Goal: Manage account settings

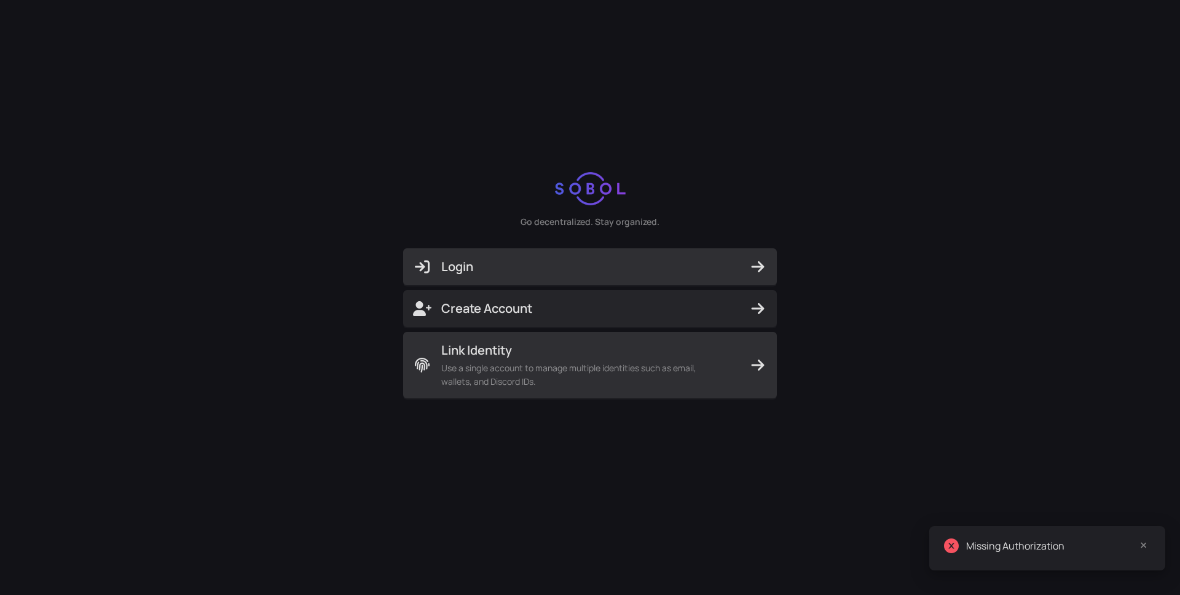
drag, startPoint x: 545, startPoint y: 265, endPoint x: 608, endPoint y: 398, distance: 147.1
click at [608, 398] on div "Login Create Account Link Identity Use a single account to manage multiple iden…" at bounding box center [589, 323] width 393 height 170
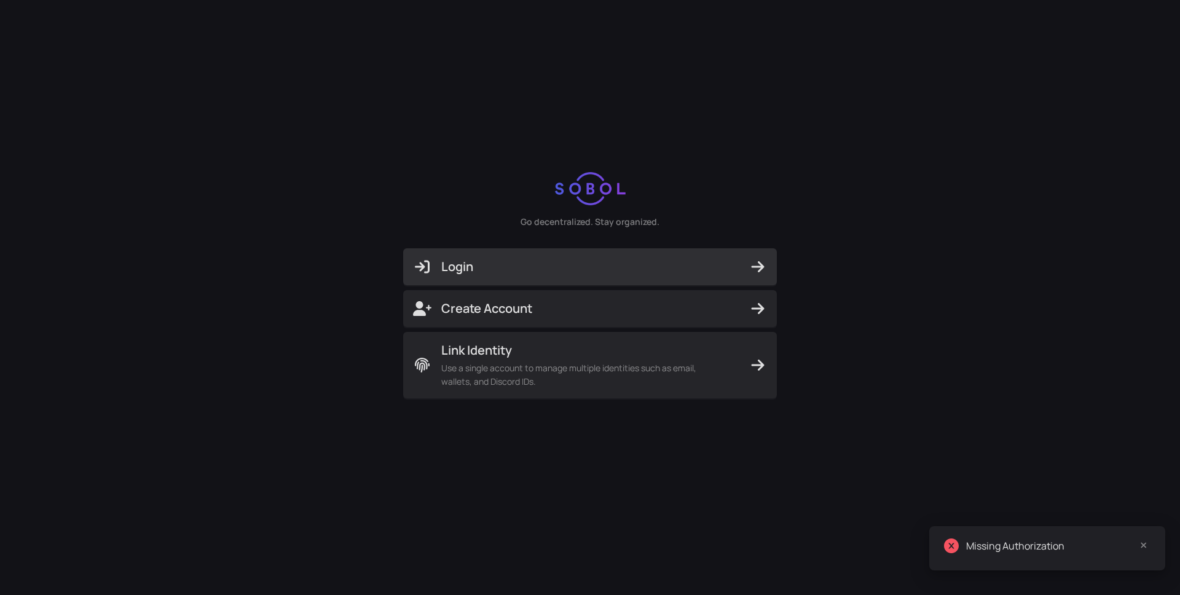
click at [554, 272] on span "Login" at bounding box center [590, 266] width 354 height 17
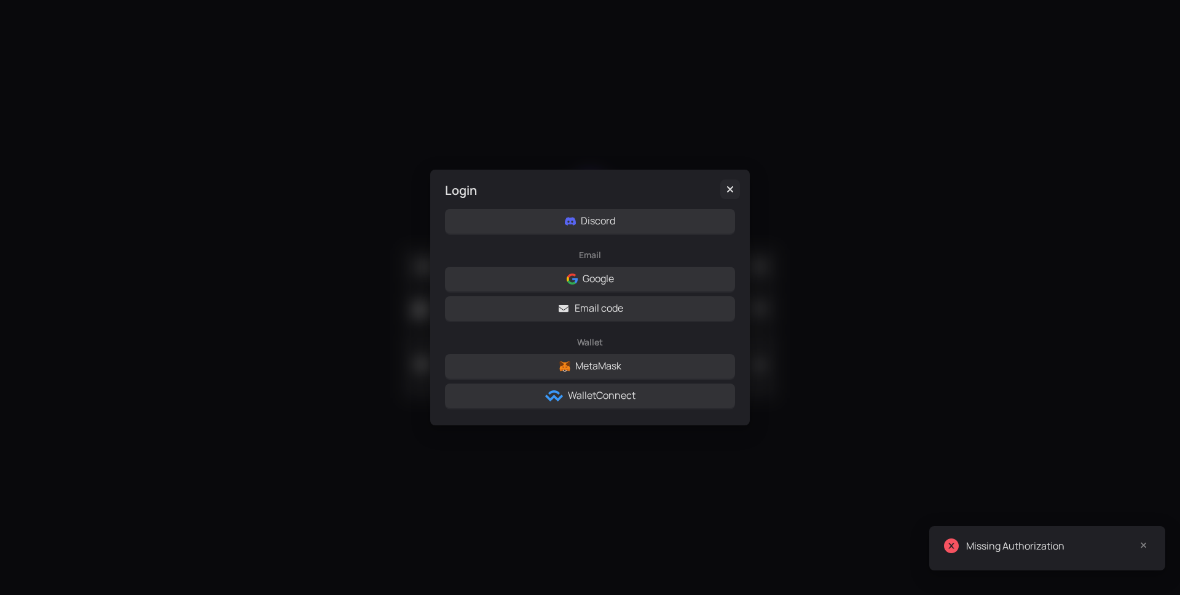
click at [724, 192] on icon "Close" at bounding box center [730, 189] width 12 height 10
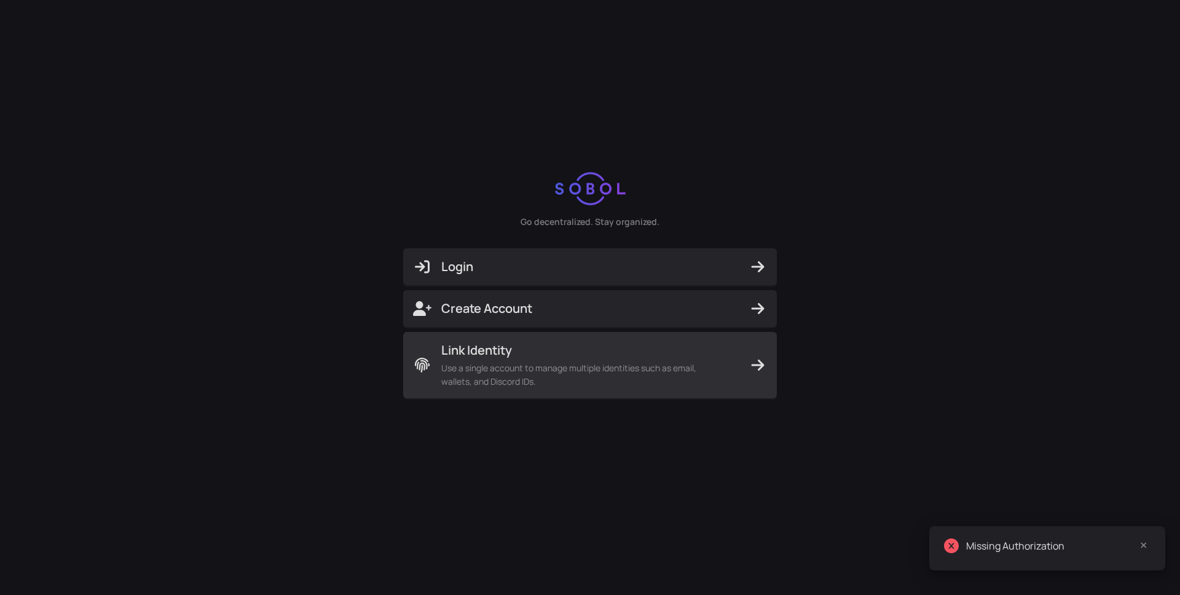
click at [513, 373] on span "Use a single account to manage multiple identities such as email, wallets, and …" at bounding box center [582, 374] width 283 height 27
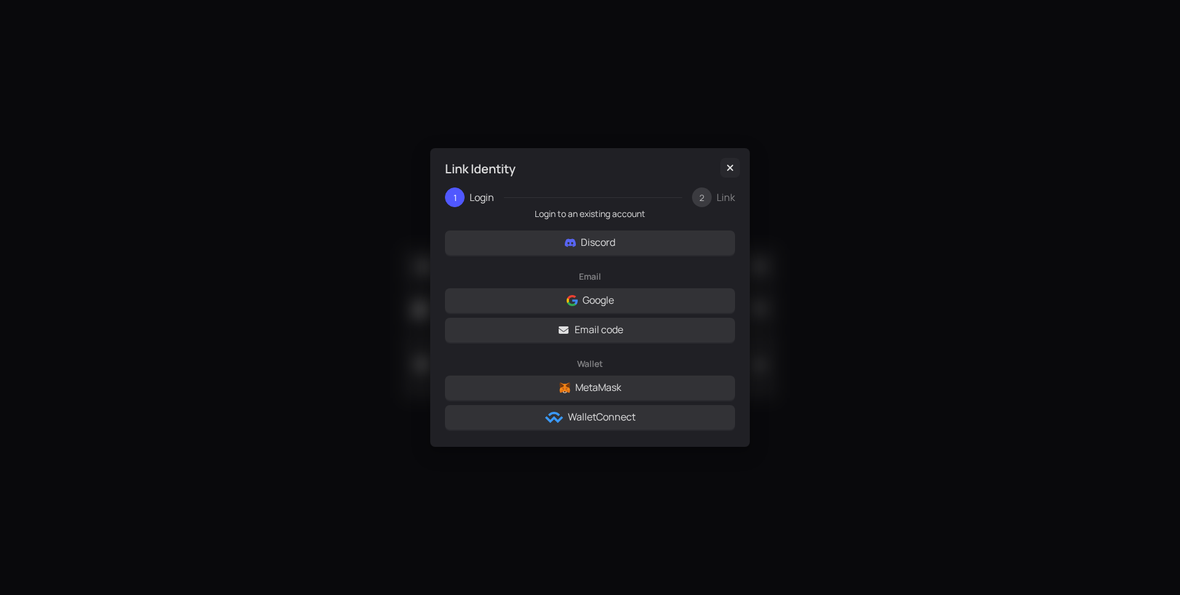
click at [730, 164] on icon "Close" at bounding box center [730, 168] width 12 height 10
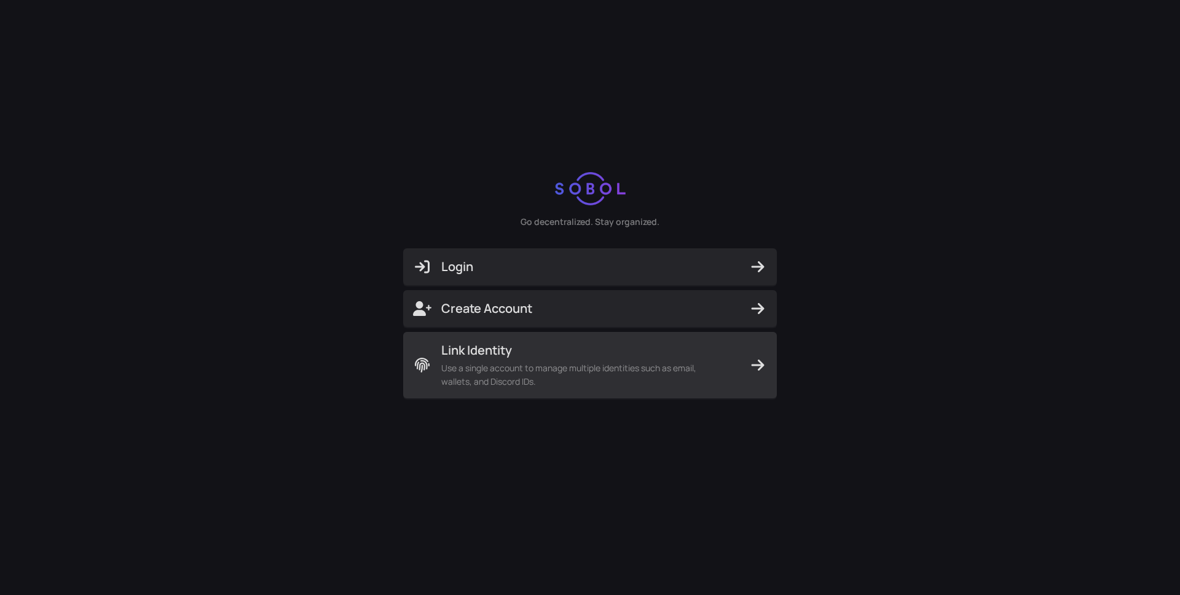
click at [530, 373] on span "Use a single account to manage multiple identities such as email, wallets, and …" at bounding box center [582, 374] width 283 height 27
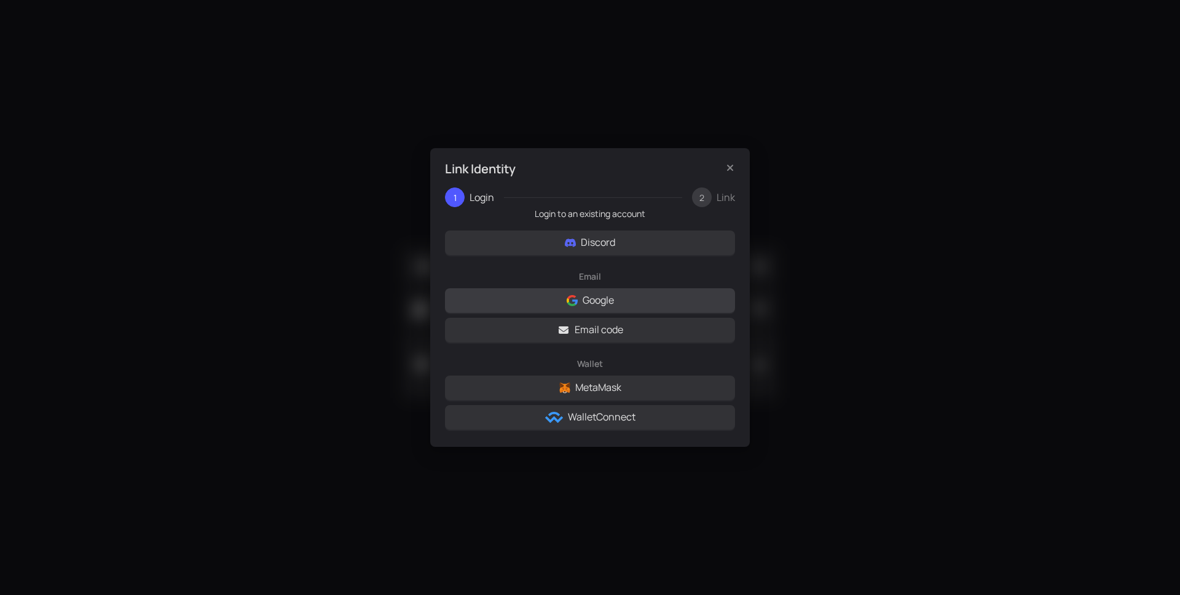
click at [636, 302] on button "Google" at bounding box center [590, 300] width 290 height 25
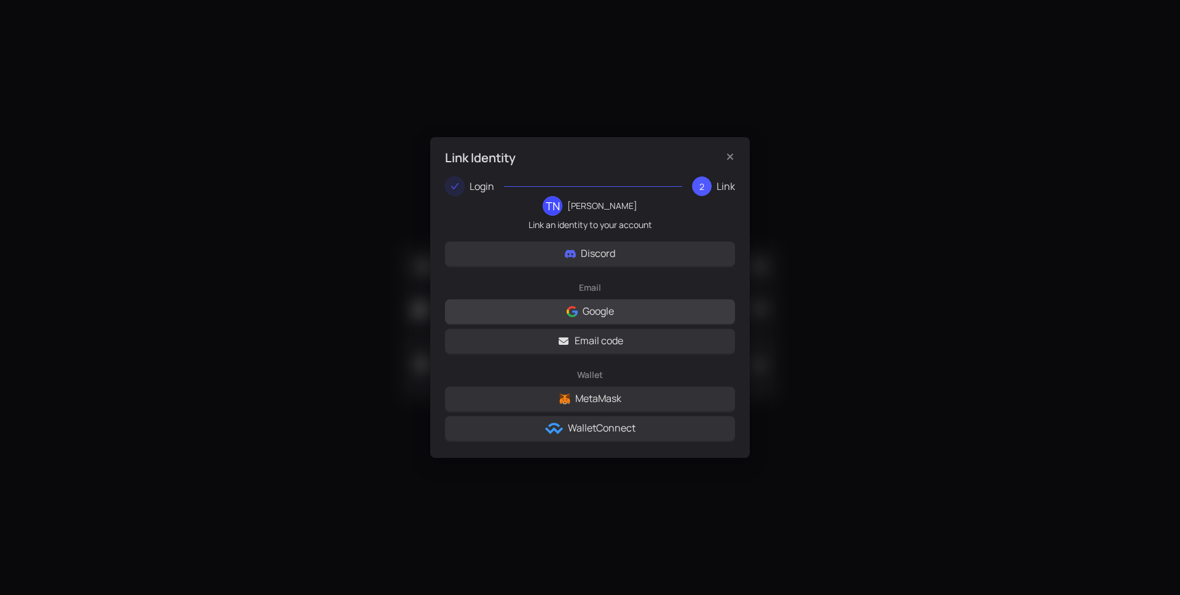
click at [628, 313] on button "Google" at bounding box center [590, 311] width 290 height 25
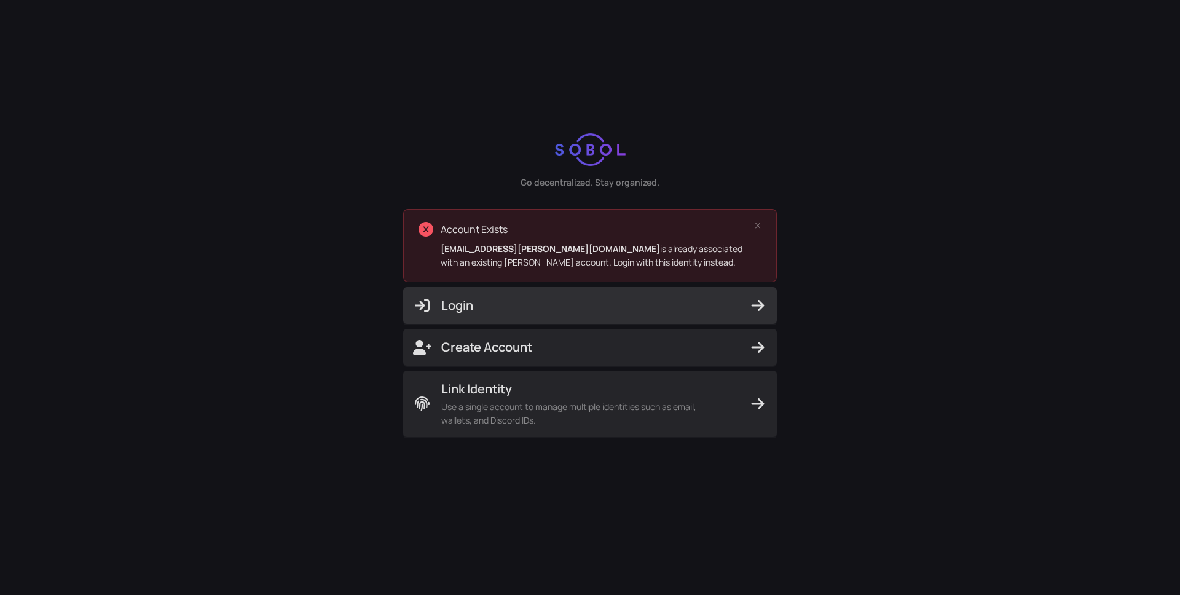
click at [589, 318] on button "Login" at bounding box center [590, 305] width 374 height 37
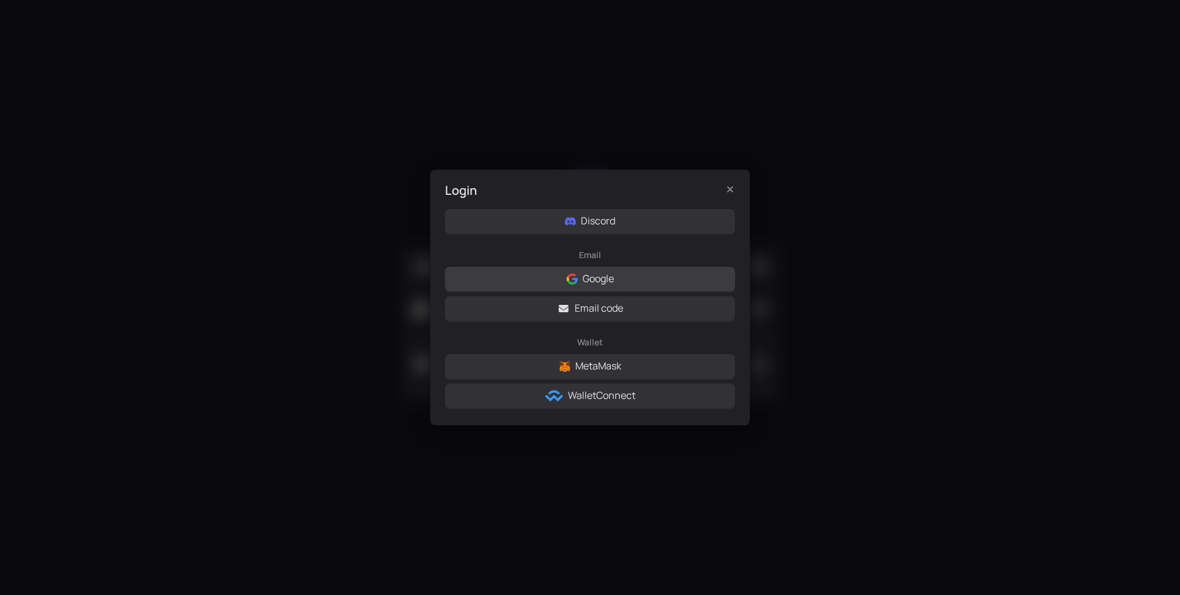
click at [585, 288] on button "Google" at bounding box center [590, 279] width 290 height 25
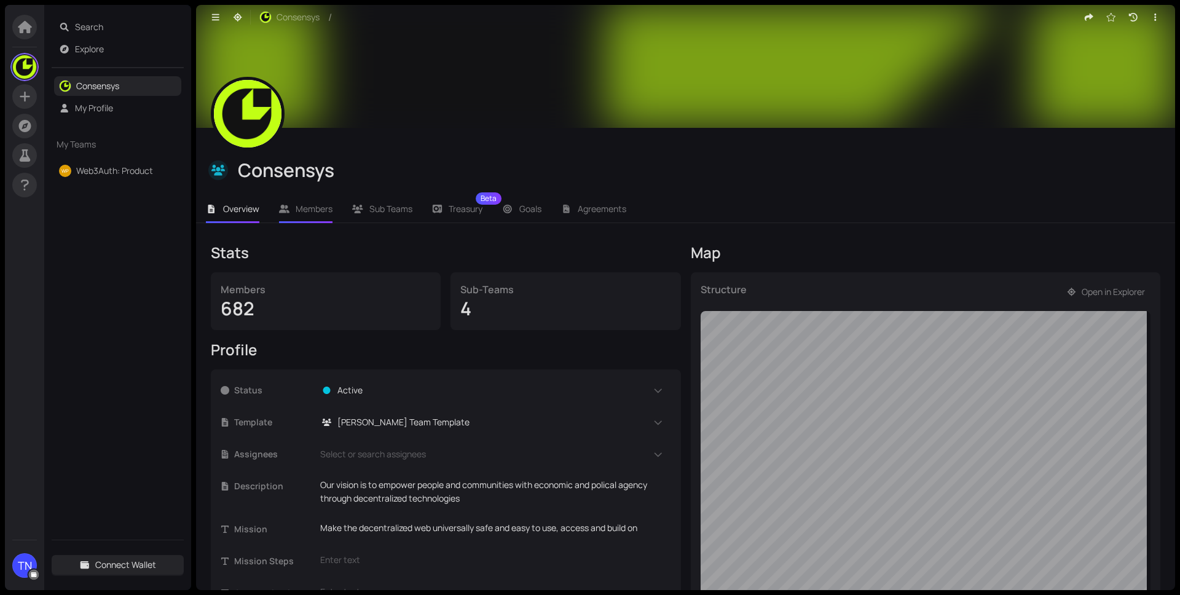
click at [310, 206] on span "Members" at bounding box center [314, 209] width 37 height 12
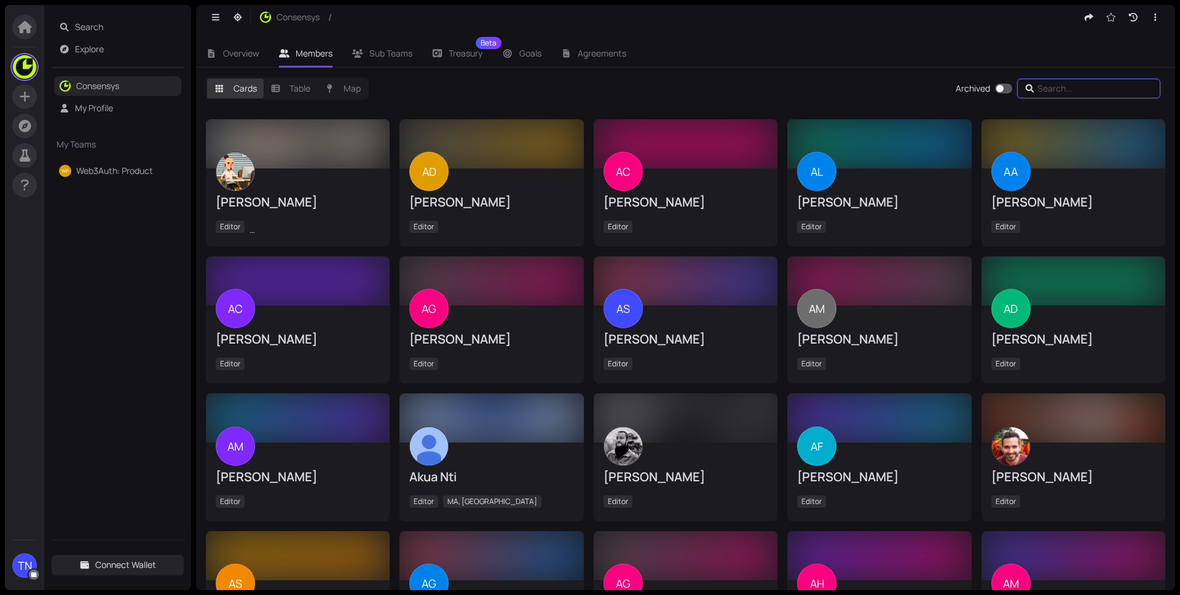
click at [1057, 85] on input "text" at bounding box center [1091, 89] width 106 height 14
click at [301, 86] on label "Table" at bounding box center [291, 89] width 54 height 20
click at [264, 79] on input "Table" at bounding box center [264, 79] width 0 height 0
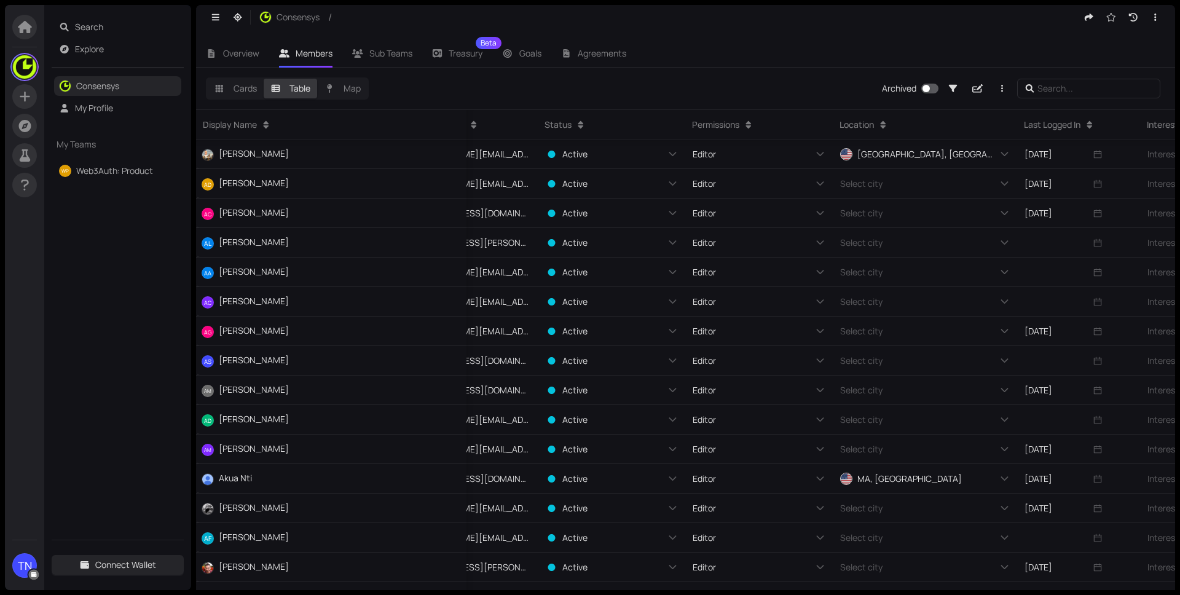
scroll to position [1, 0]
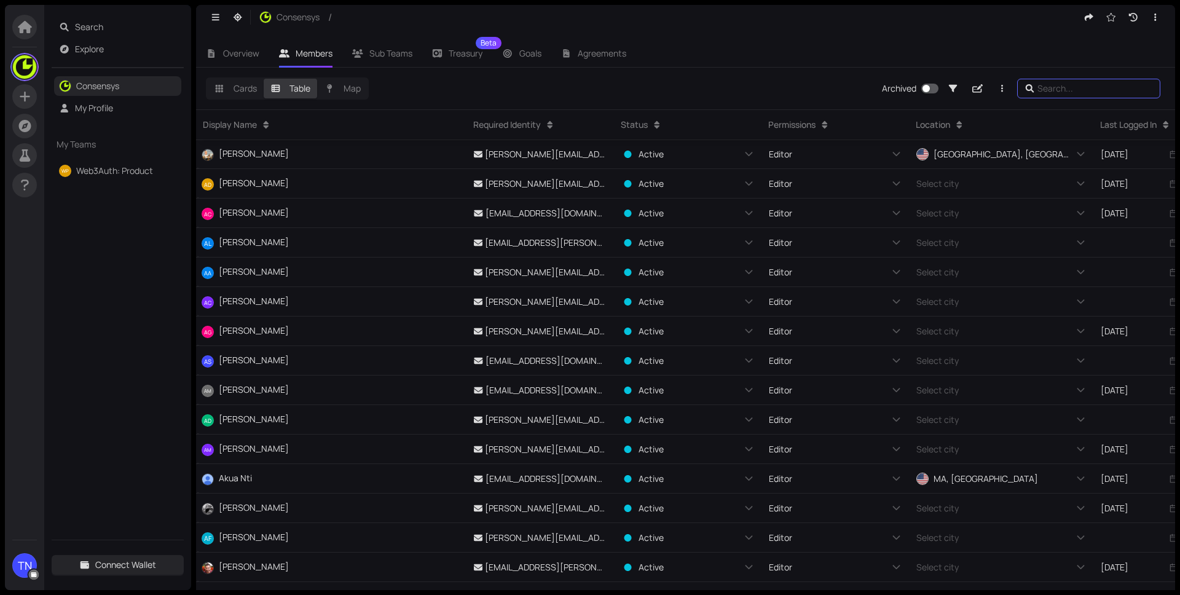
click at [1076, 84] on input "text" at bounding box center [1091, 89] width 106 height 14
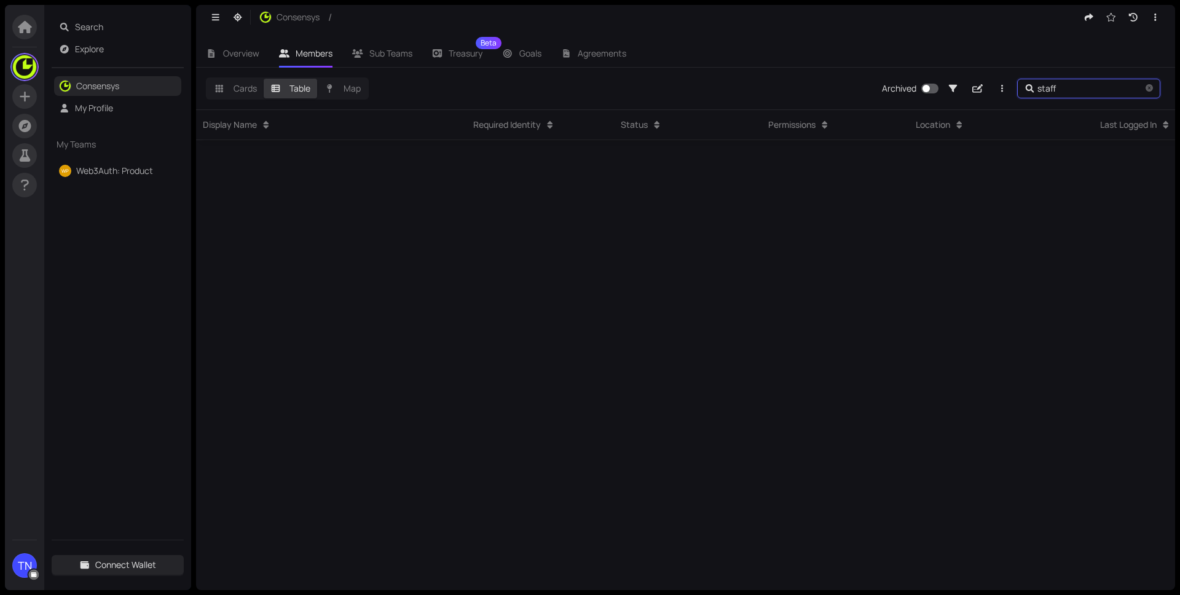
scroll to position [21058, 0]
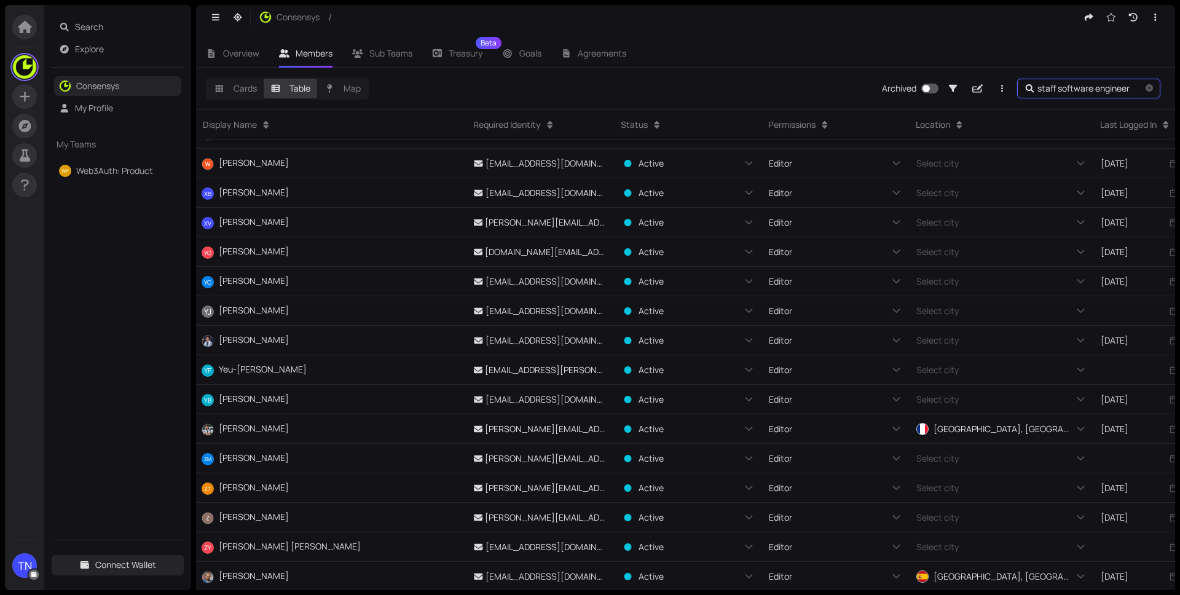
type input "staff software engineer"
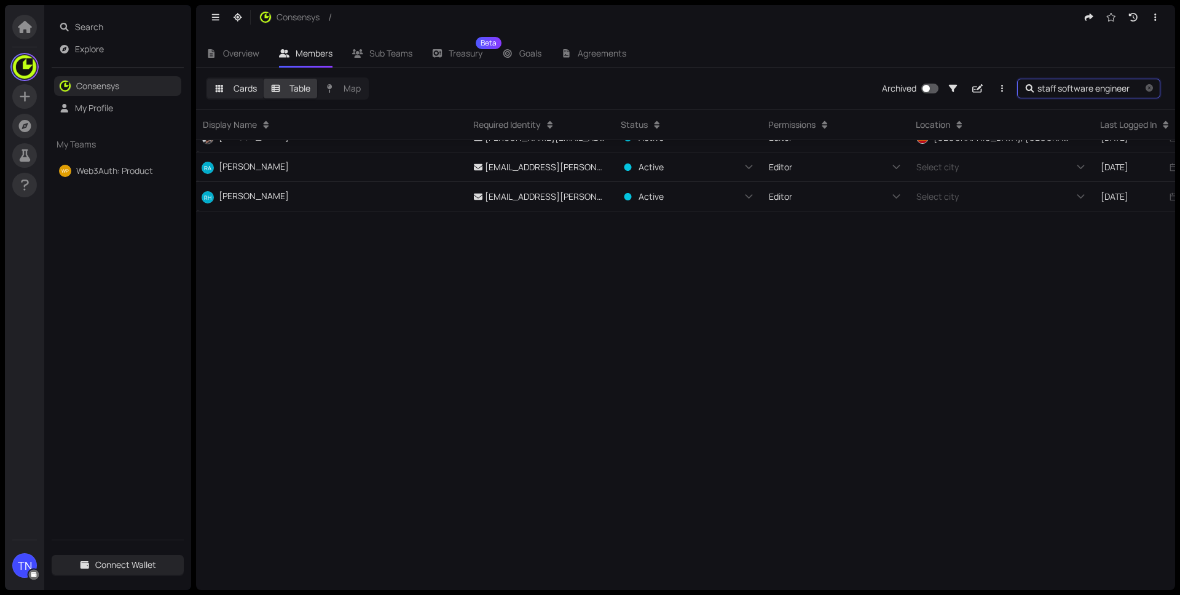
scroll to position [16778, 0]
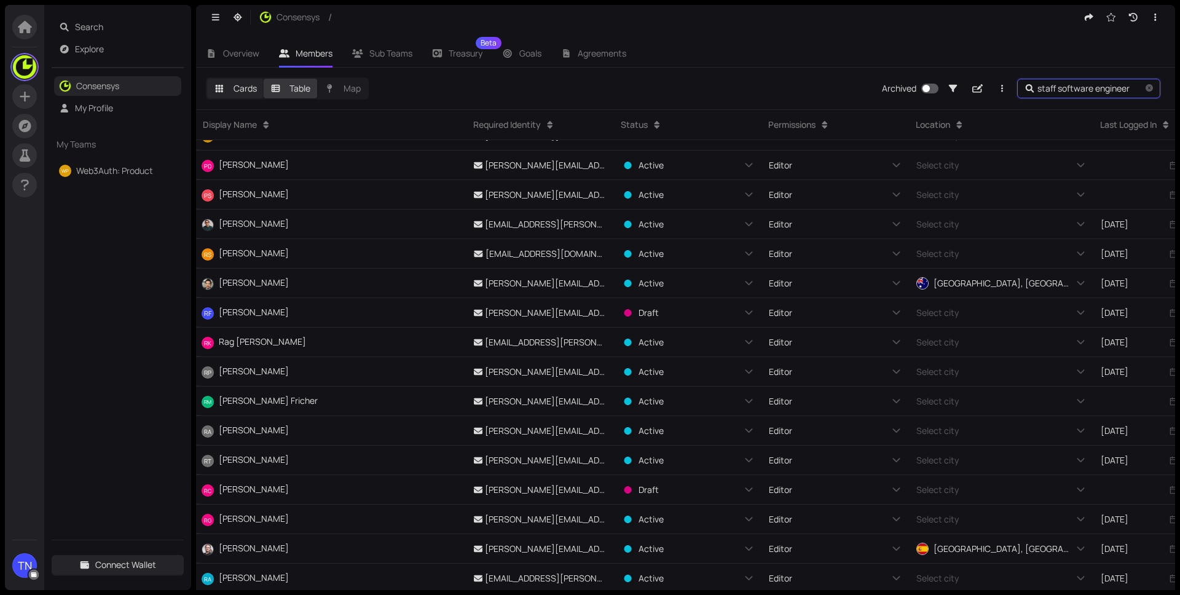
click at [229, 87] on label "Cards" at bounding box center [235, 89] width 57 height 20
click at [207, 79] on input "Cards" at bounding box center [207, 79] width 0 height 0
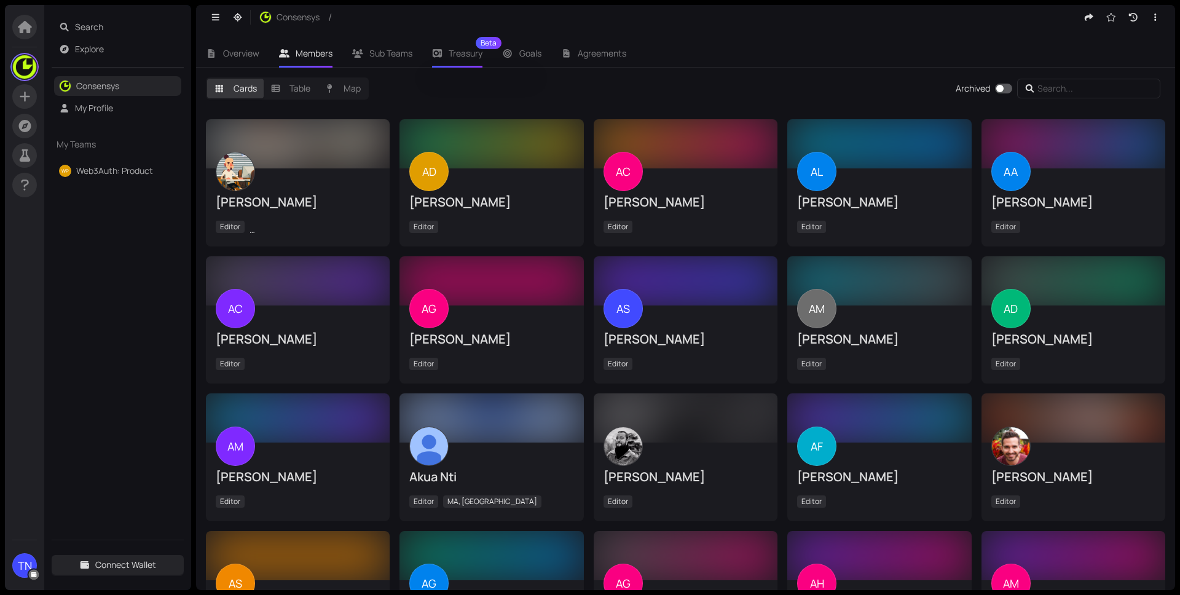
click at [449, 60] on div "Treasury Beta" at bounding box center [457, 53] width 51 height 28
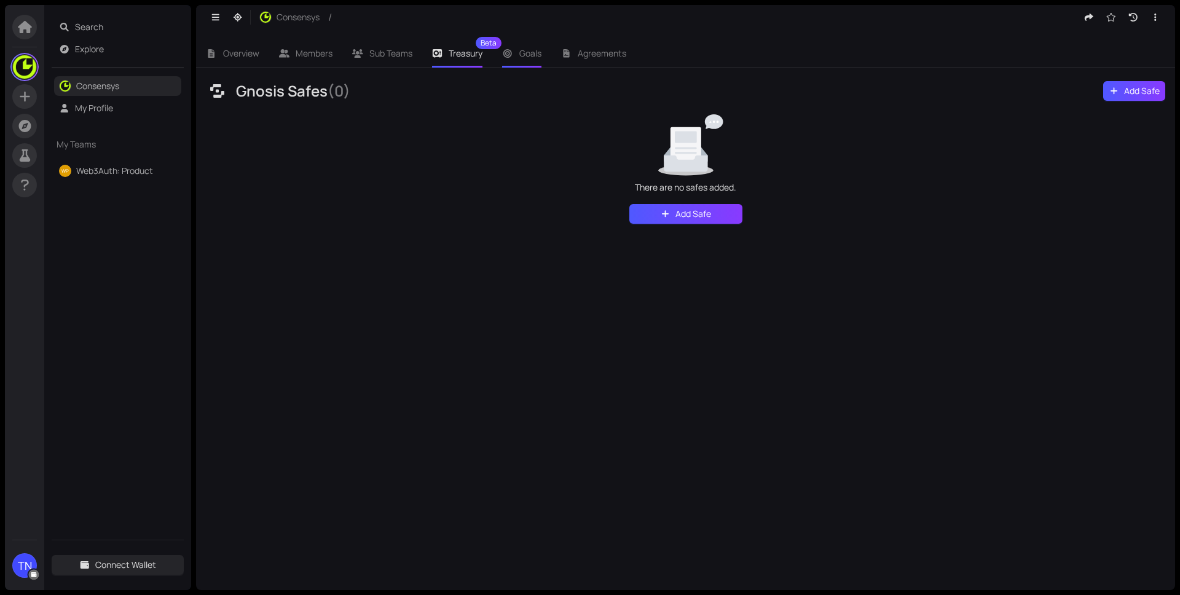
click at [521, 60] on li "Goals" at bounding box center [521, 53] width 59 height 28
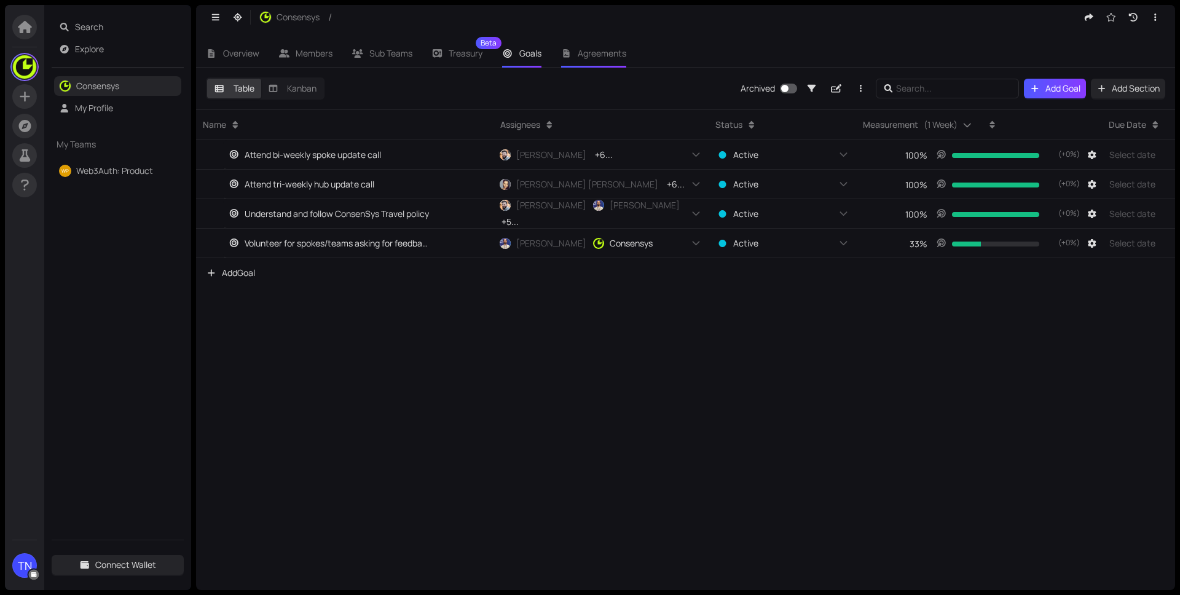
click at [586, 53] on span "Agreements" at bounding box center [602, 53] width 49 height 12
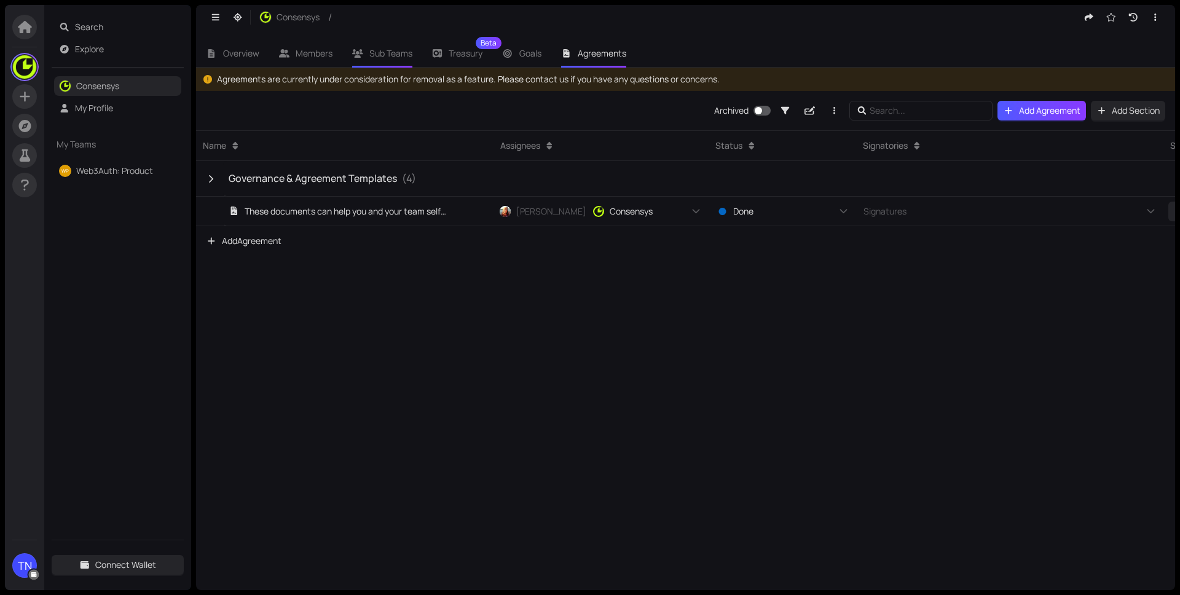
click at [414, 62] on li "Sub Teams" at bounding box center [382, 53] width 80 height 28
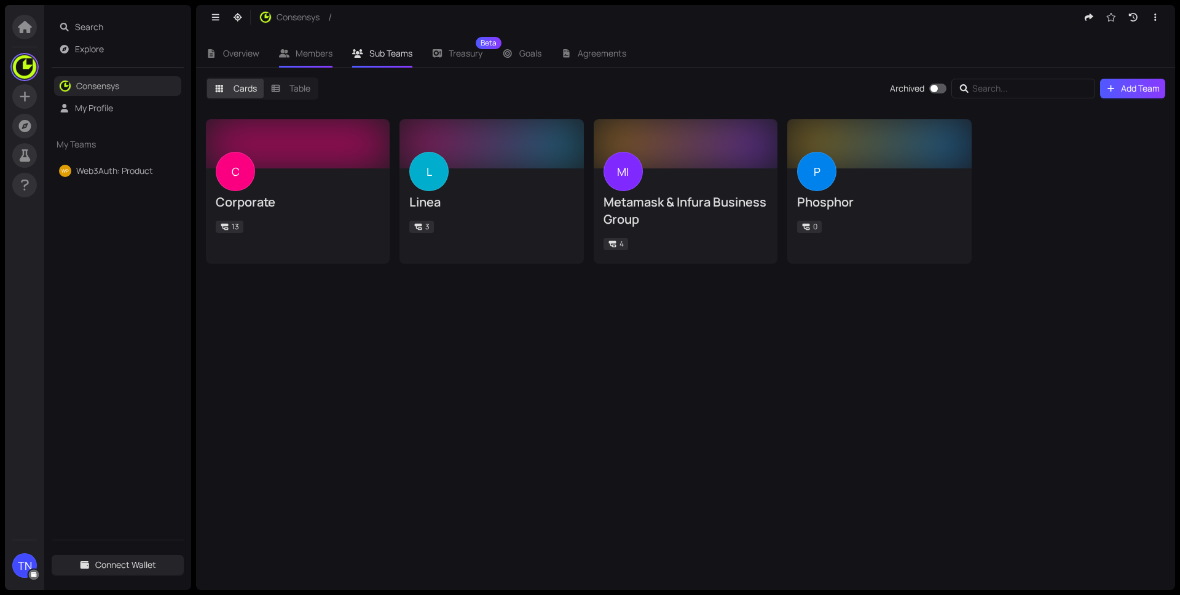
click at [324, 55] on span "Members" at bounding box center [314, 53] width 37 height 12
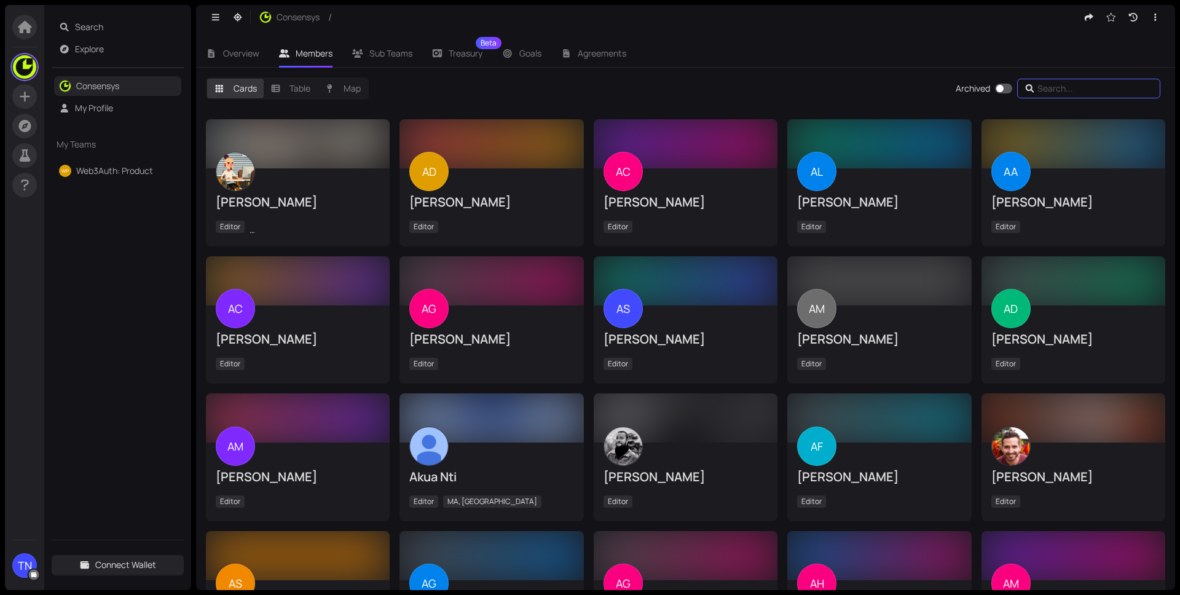
click at [1062, 87] on input "text" at bounding box center [1091, 89] width 106 height 14
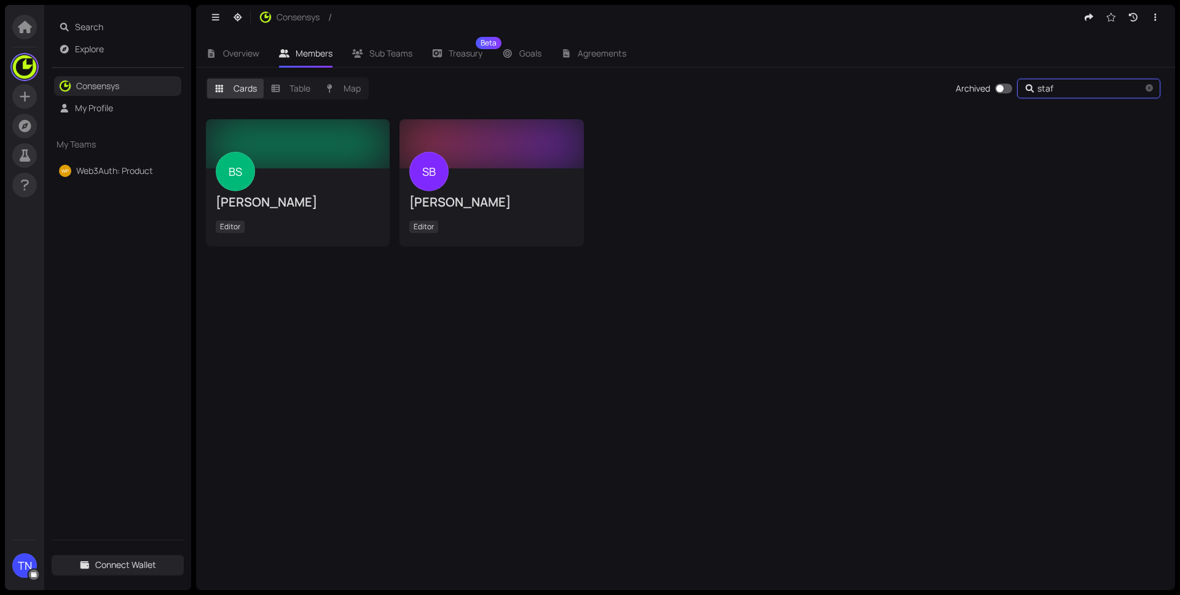
type input "staff"
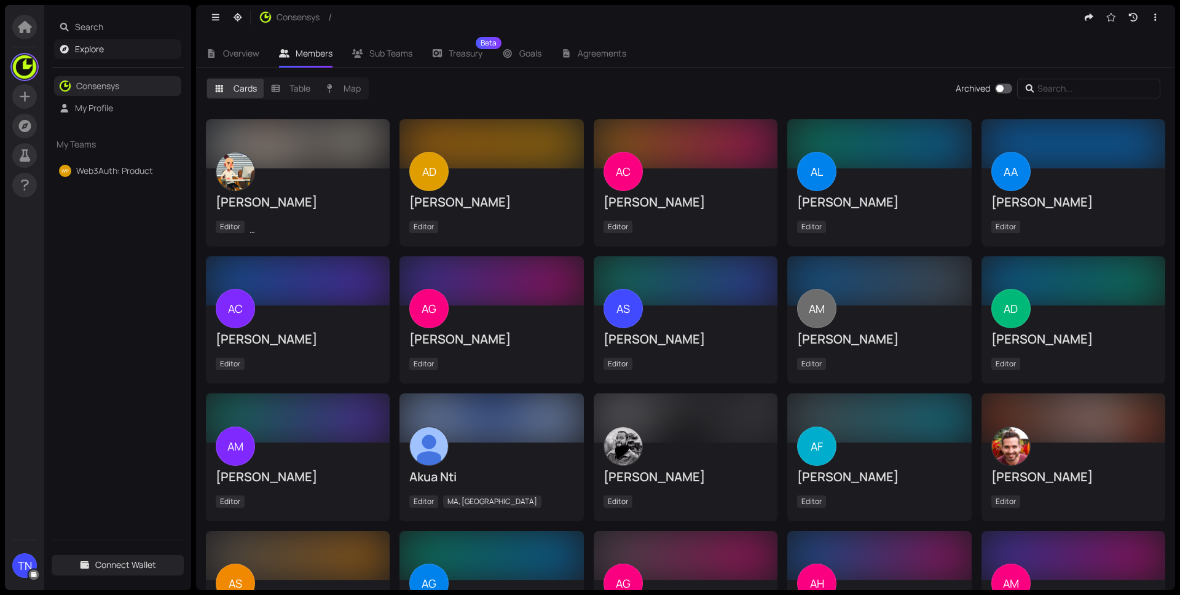
click at [87, 43] on link "Explore" at bounding box center [89, 49] width 29 height 12
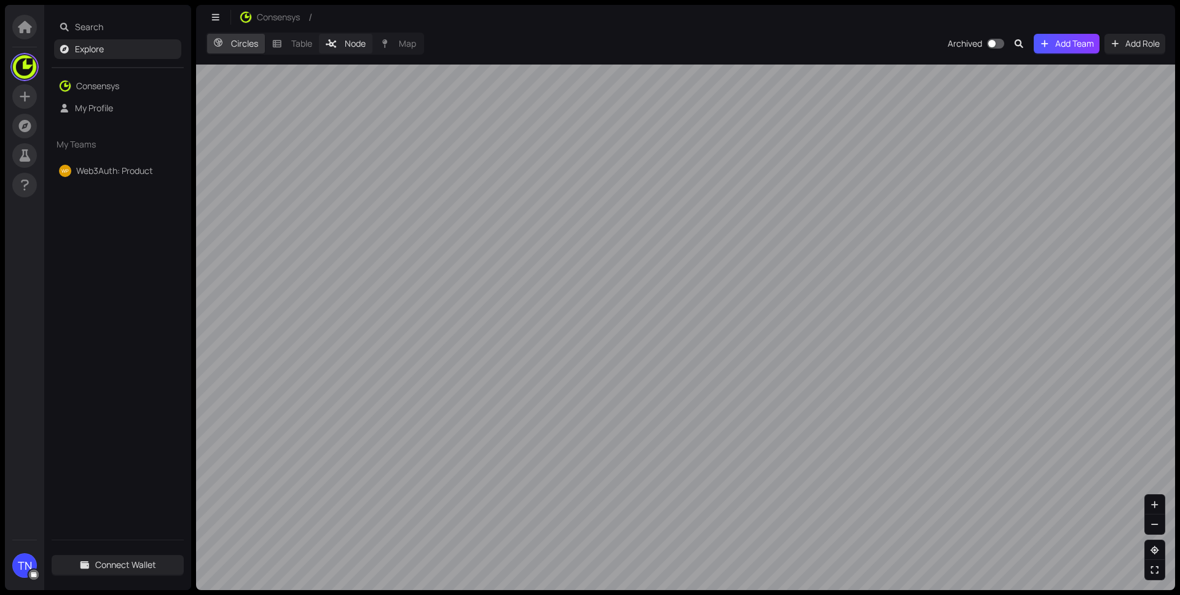
click at [332, 46] on label "Node" at bounding box center [346, 44] width 54 height 20
click at [319, 34] on input "Node" at bounding box center [319, 34] width 0 height 0
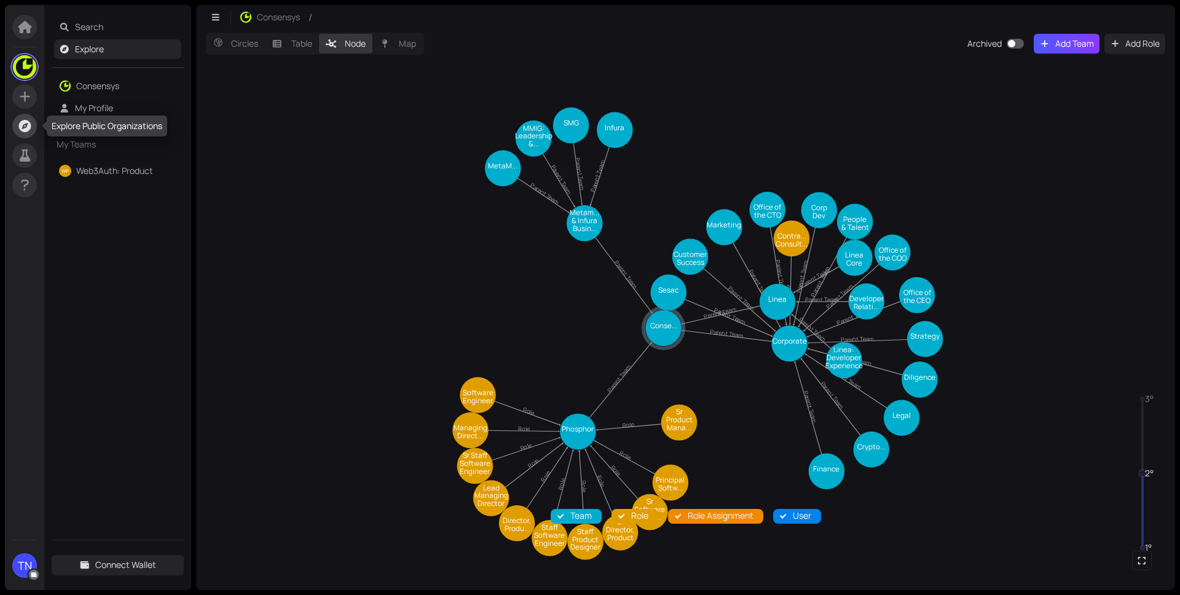
click at [25, 125] on icon at bounding box center [24, 126] width 15 height 12
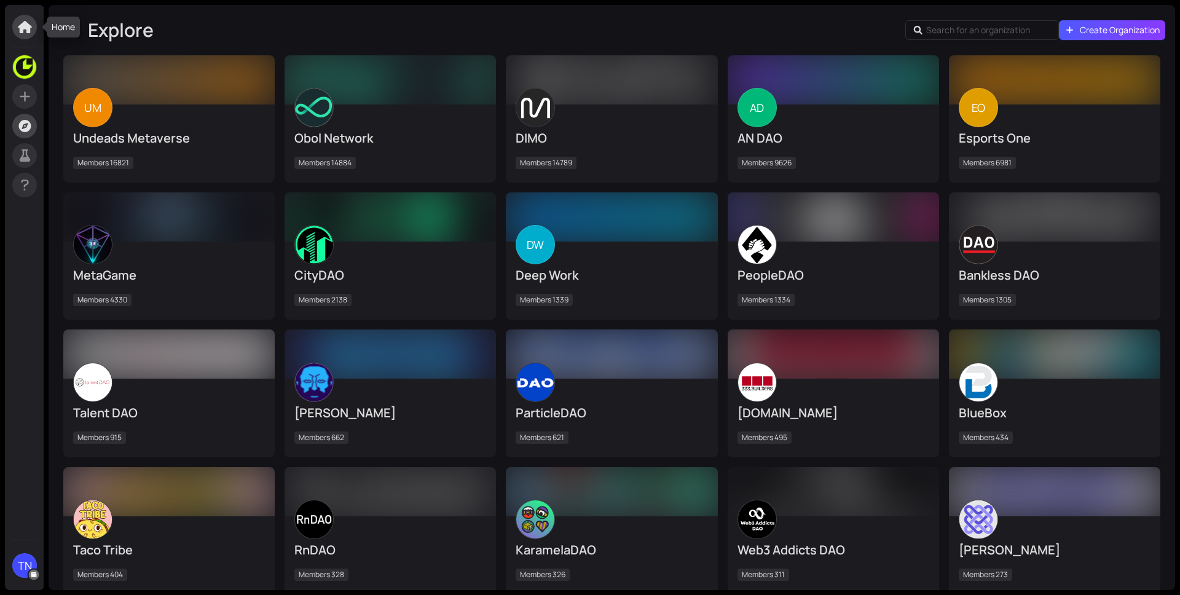
click at [25, 33] on icon at bounding box center [24, 27] width 15 height 12
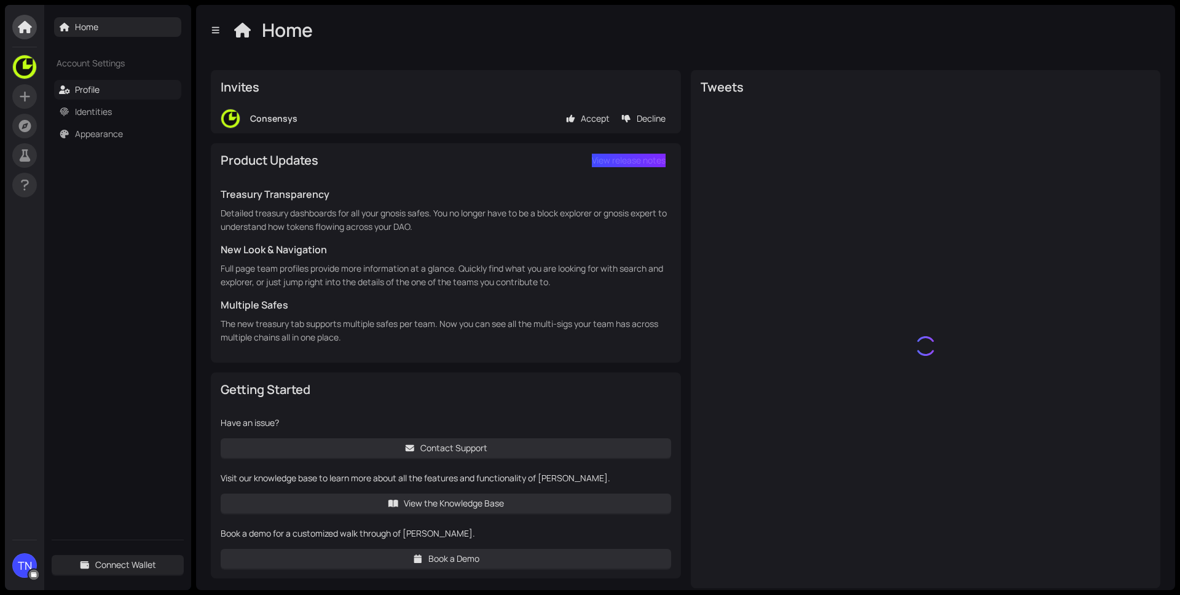
click at [100, 84] on link "Profile" at bounding box center [87, 90] width 25 height 12
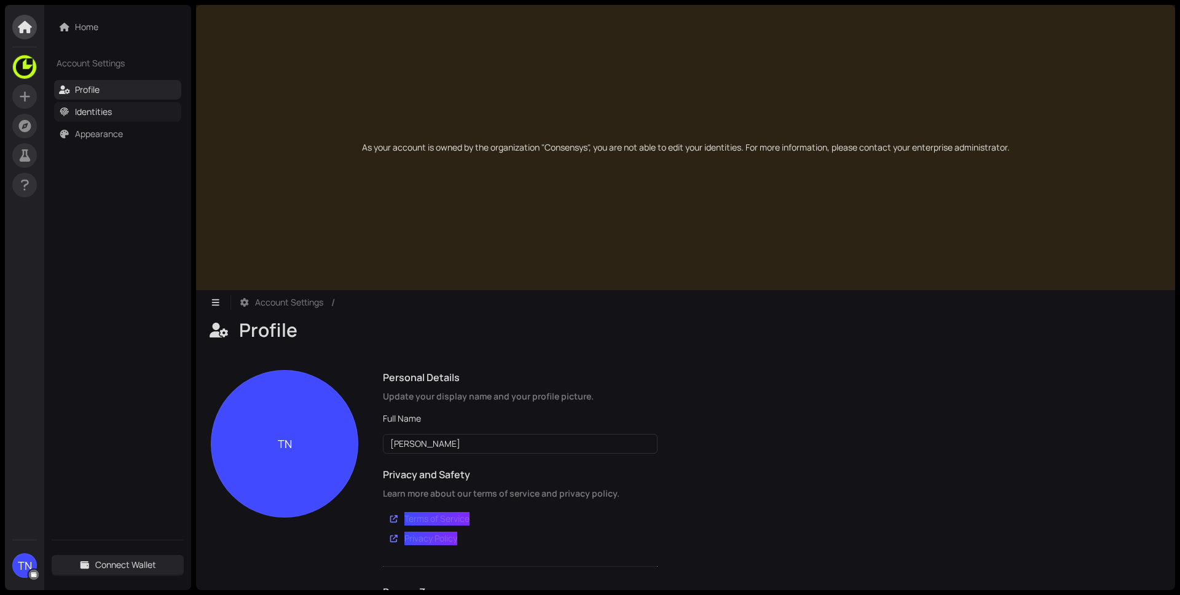
click at [112, 106] on link "Identities" at bounding box center [93, 112] width 37 height 12
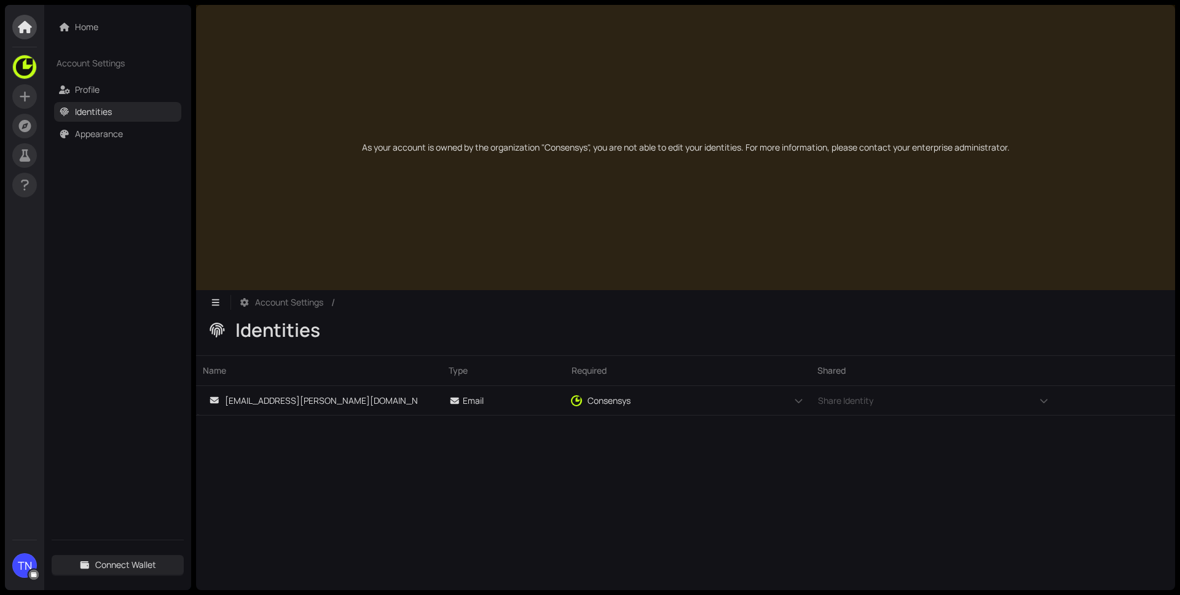
click at [110, 149] on div "Home Account Settings Profile Identities Appearance" at bounding box center [117, 80] width 147 height 151
click at [108, 133] on link "Appearance" at bounding box center [99, 134] width 48 height 12
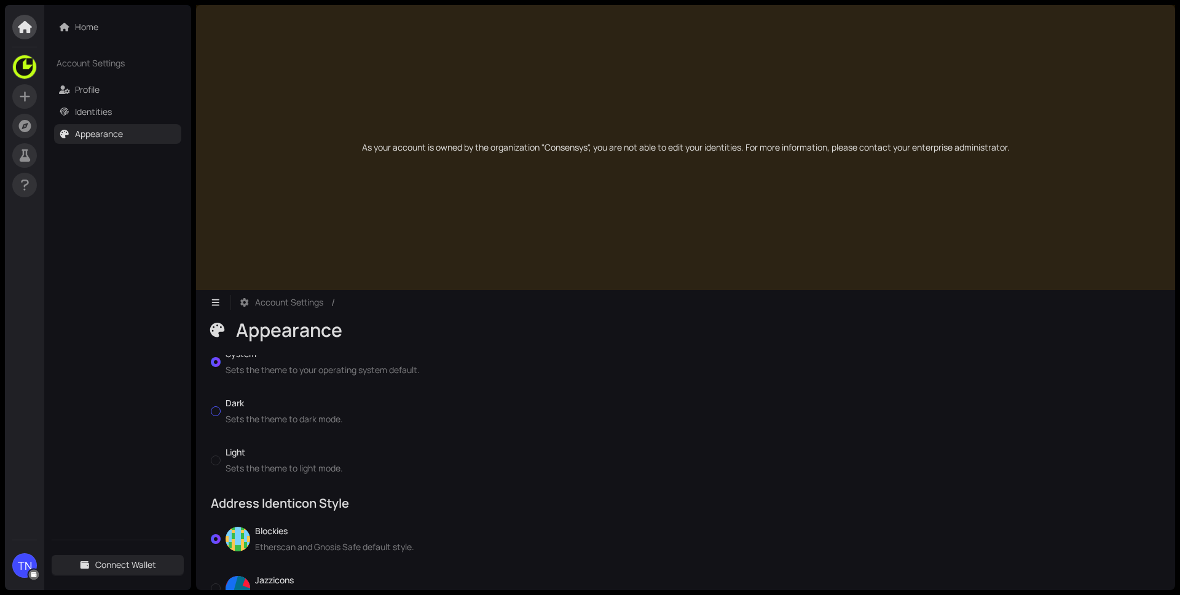
scroll to position [100, 0]
